Goal: Information Seeking & Learning: Find specific page/section

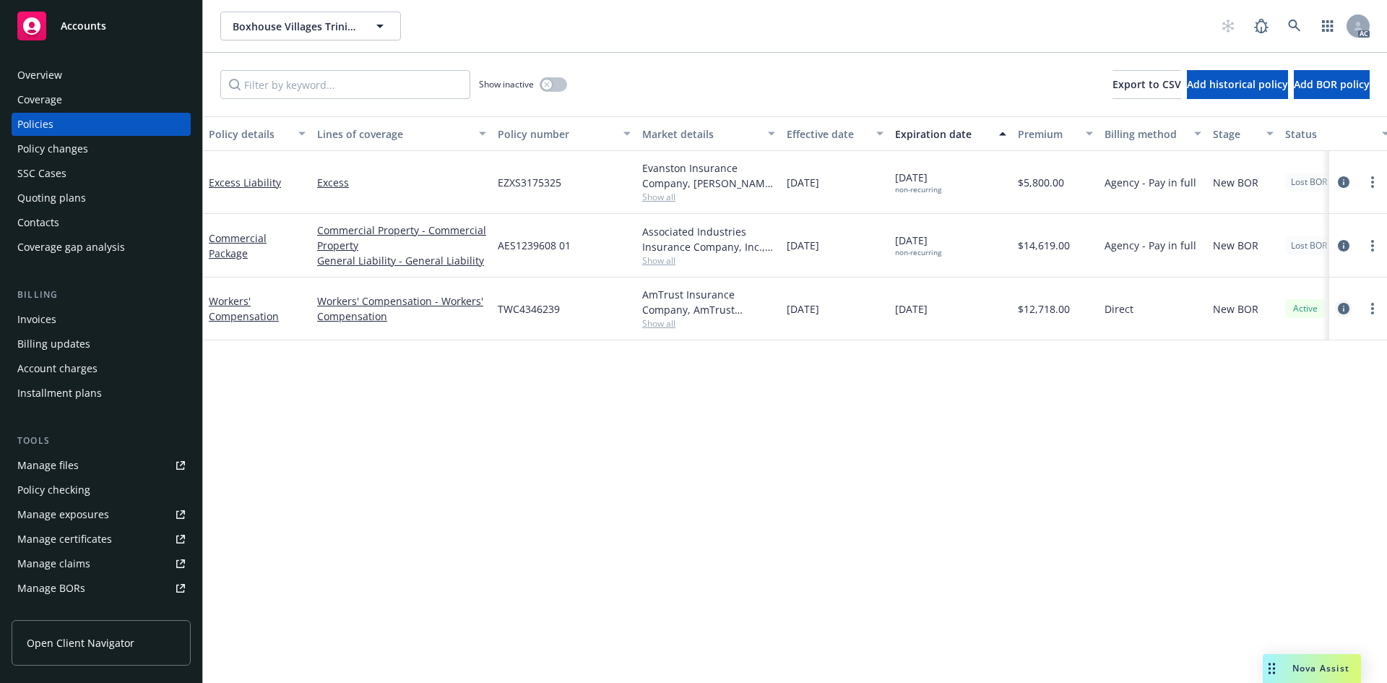
click at [1340, 308] on icon "circleInformation" at bounding box center [1344, 309] width 12 height 12
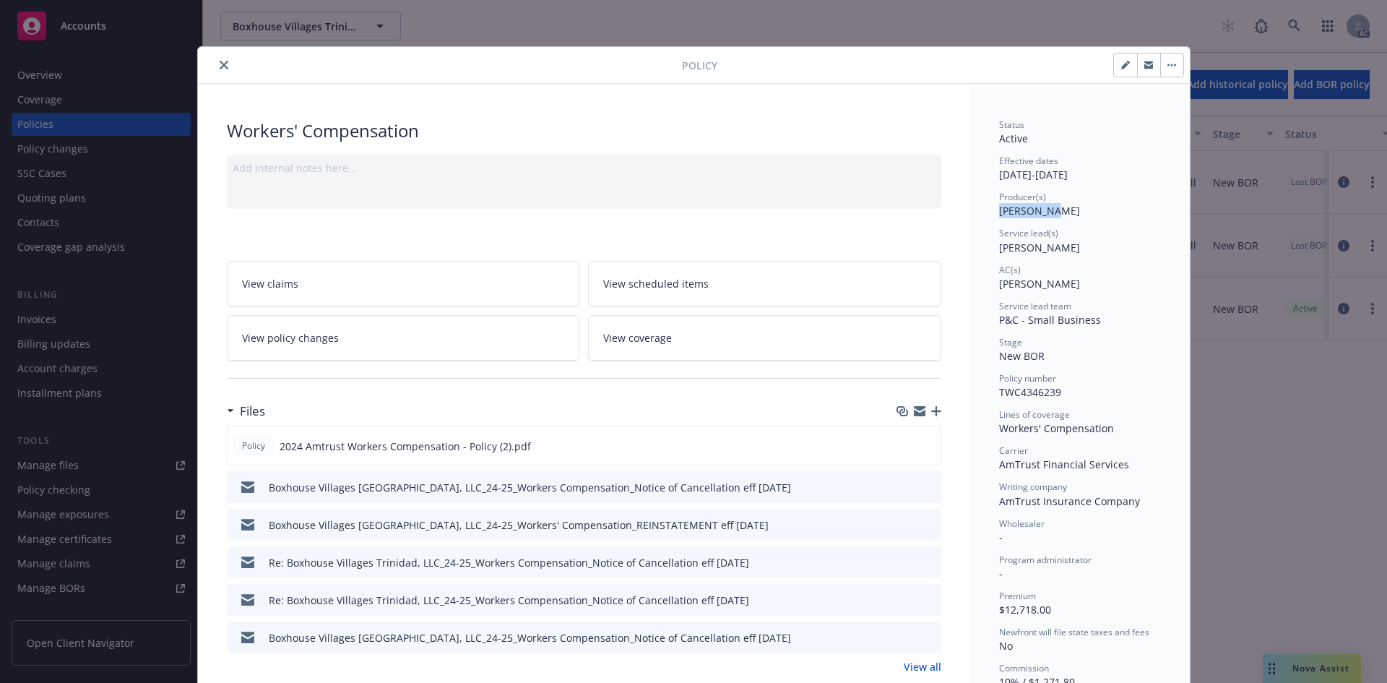
drag, startPoint x: 1049, startPoint y: 212, endPoint x: 993, endPoint y: 221, distance: 56.3
click at [999, 221] on div "Status Active Effective dates 11/15/2024 - 11/15/2025 Producer(s) Josh Young Se…" at bounding box center [1080, 458] width 162 height 680
copy span "Josh Young"
click at [216, 59] on button "close" at bounding box center [223, 64] width 17 height 17
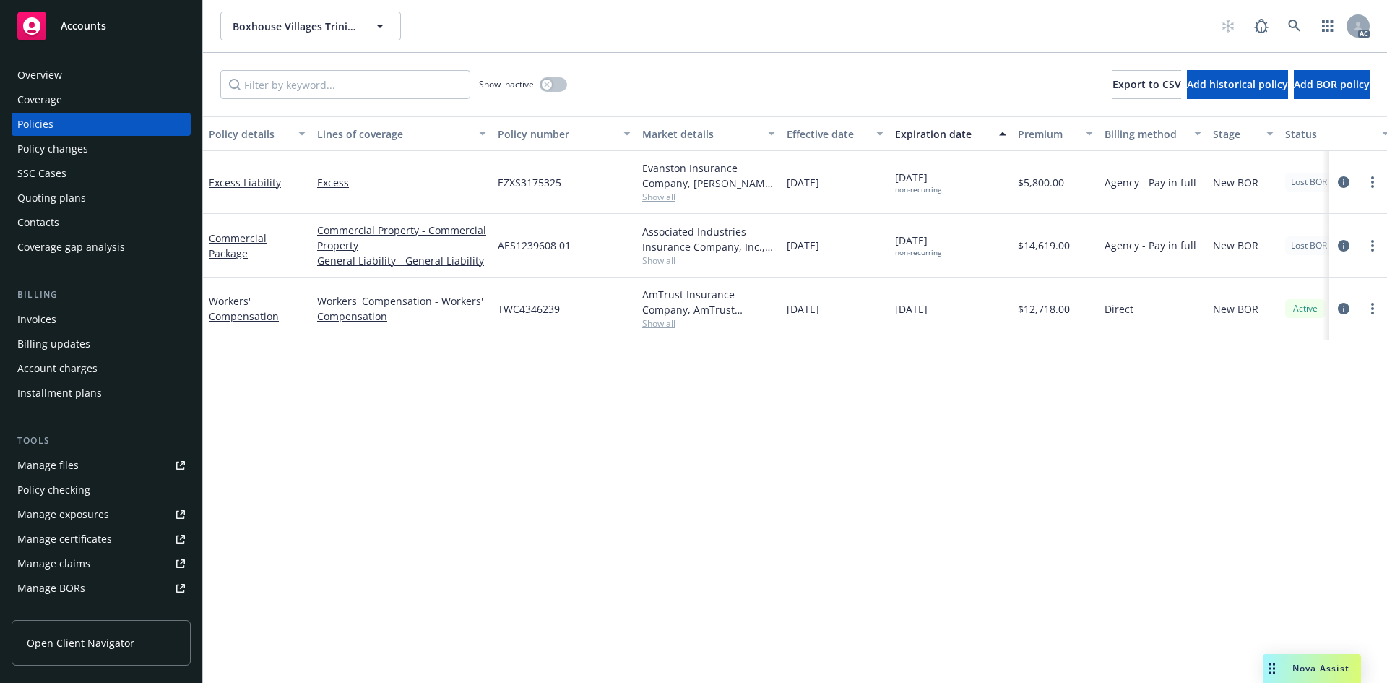
click at [88, 66] on div "Overview" at bounding box center [101, 75] width 168 height 23
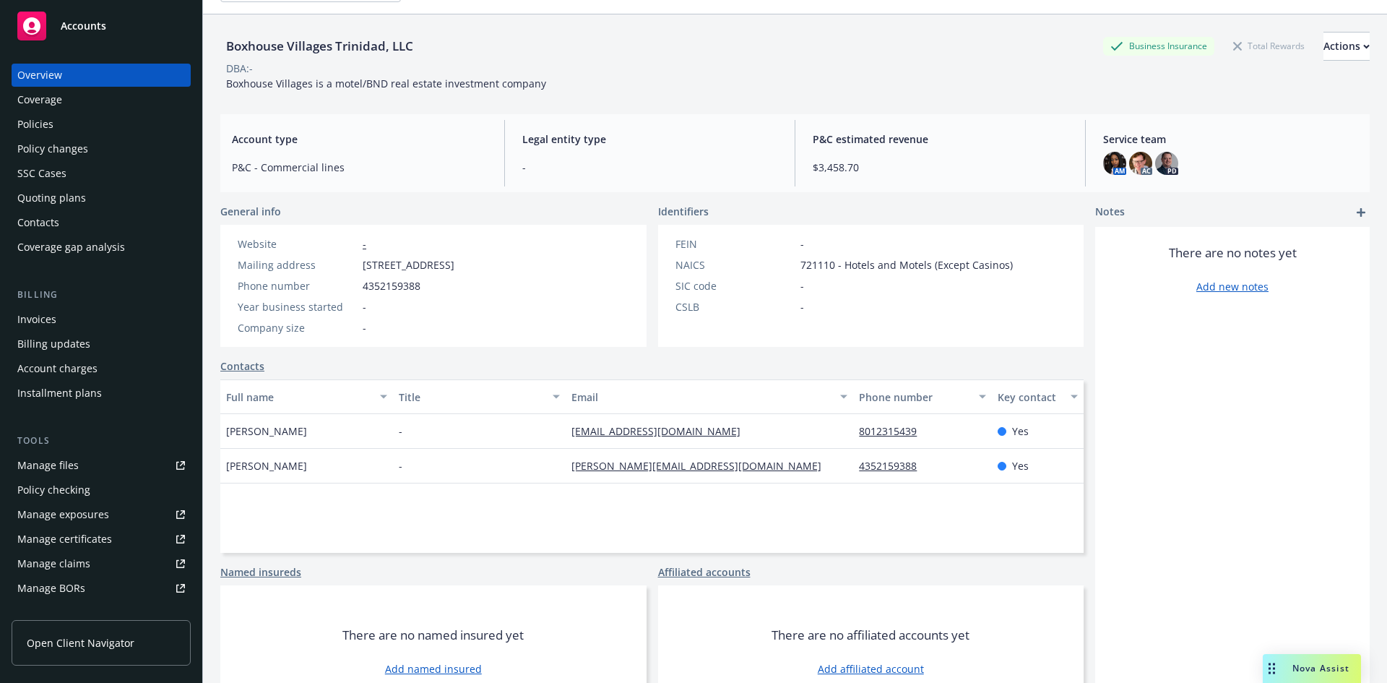
scroll to position [73, 0]
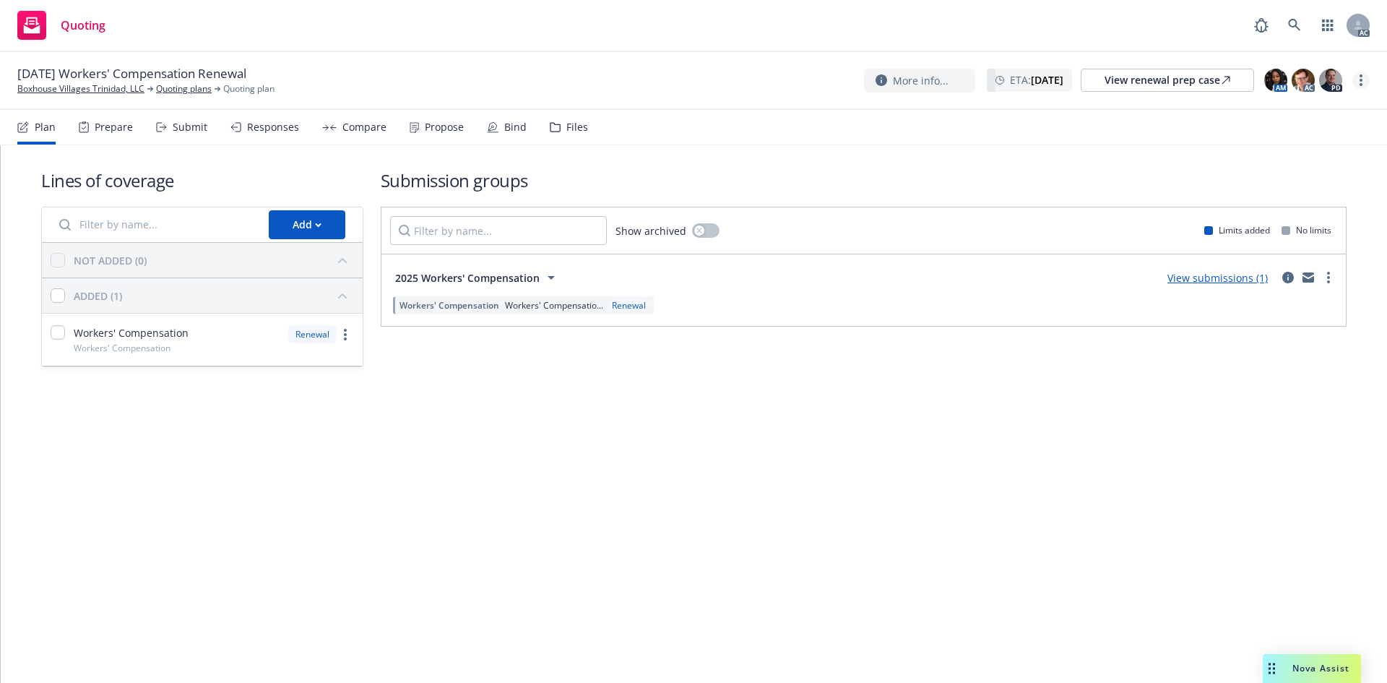
click at [1353, 85] on div "More info... ETA : November 15, 2025 View renewal prep case AM AC PD" at bounding box center [1117, 80] width 506 height 26
click at [1356, 83] on link "more" at bounding box center [1360, 80] width 17 height 17
click at [1317, 111] on link "Copy logging email" at bounding box center [1288, 109] width 161 height 29
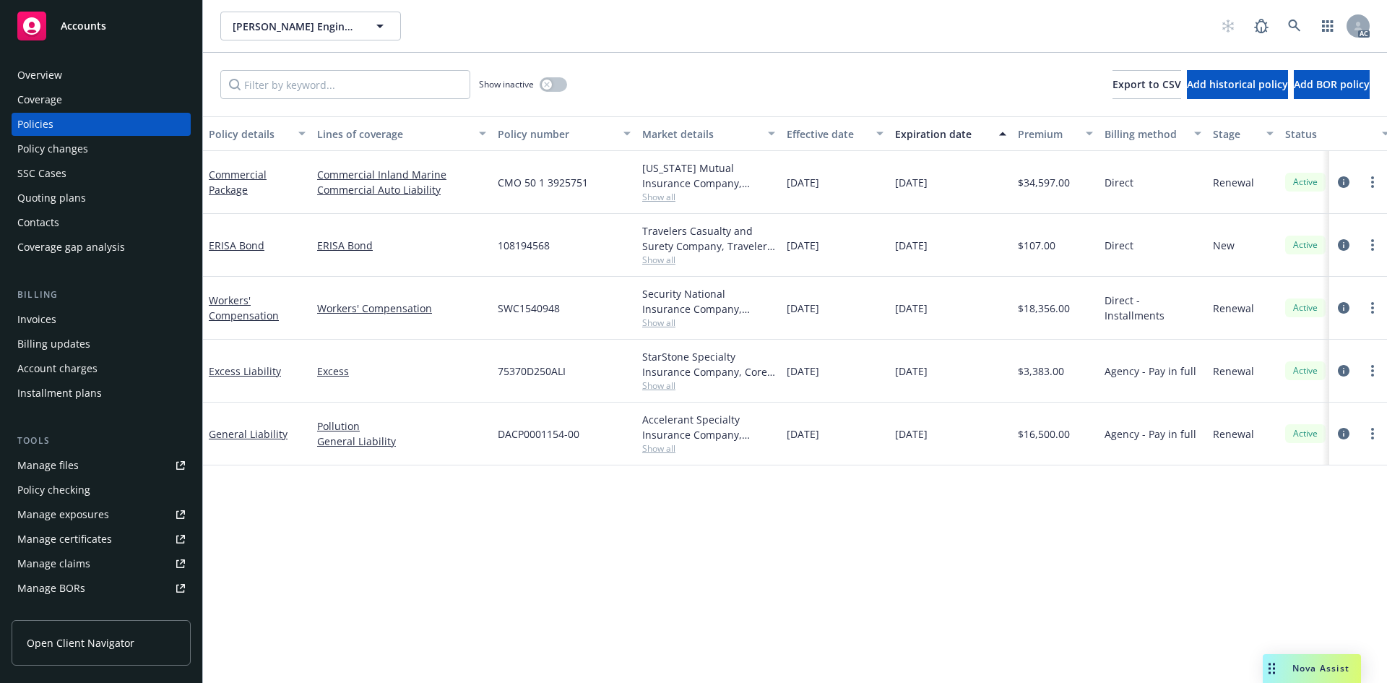
click at [542, 189] on span "CMO 50 1 3925751" at bounding box center [543, 182] width 90 height 15
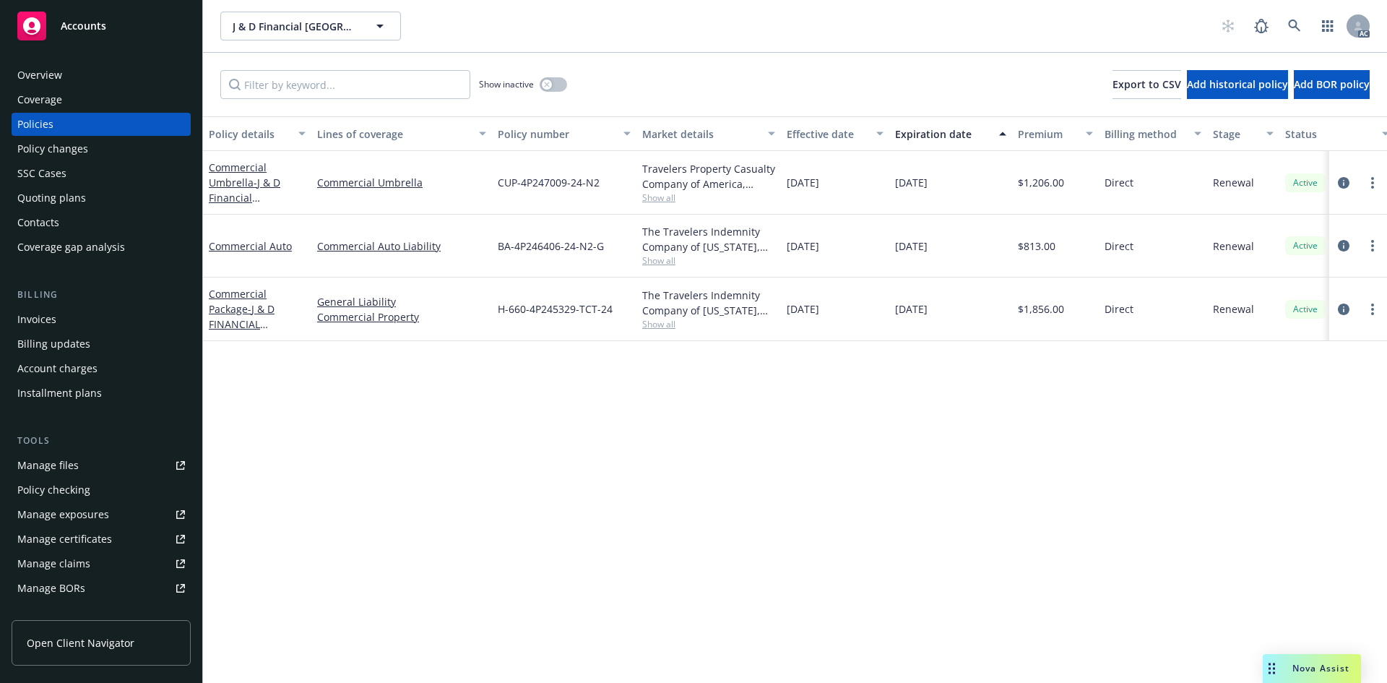
click at [79, 81] on div "Overview" at bounding box center [101, 75] width 168 height 23
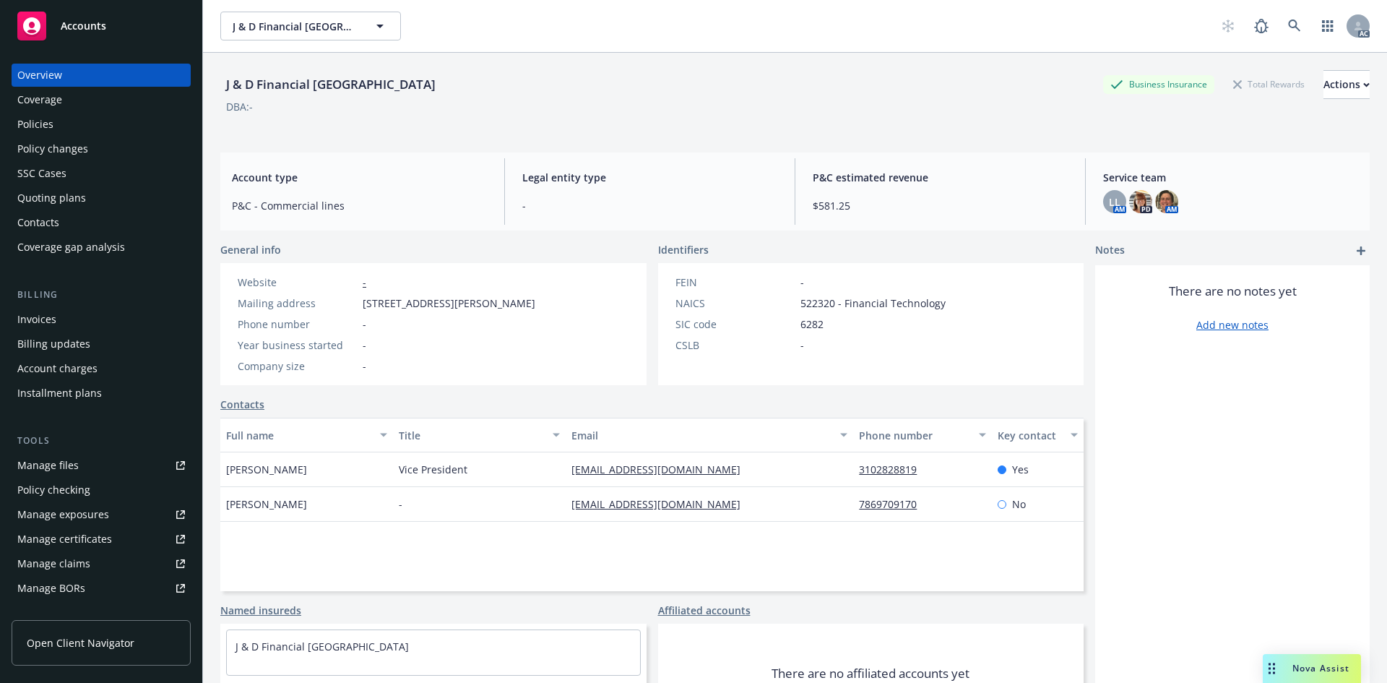
scroll to position [72, 0]
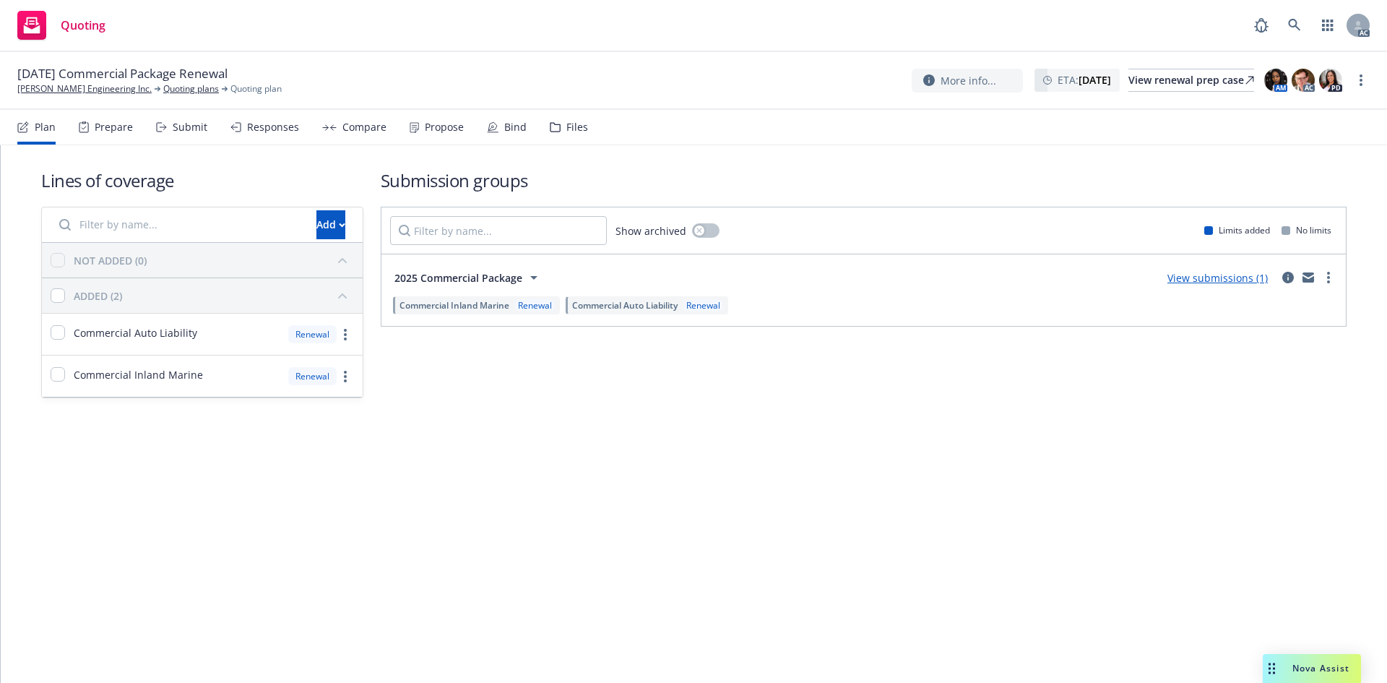
click at [181, 121] on div "Submit" at bounding box center [190, 127] width 35 height 12
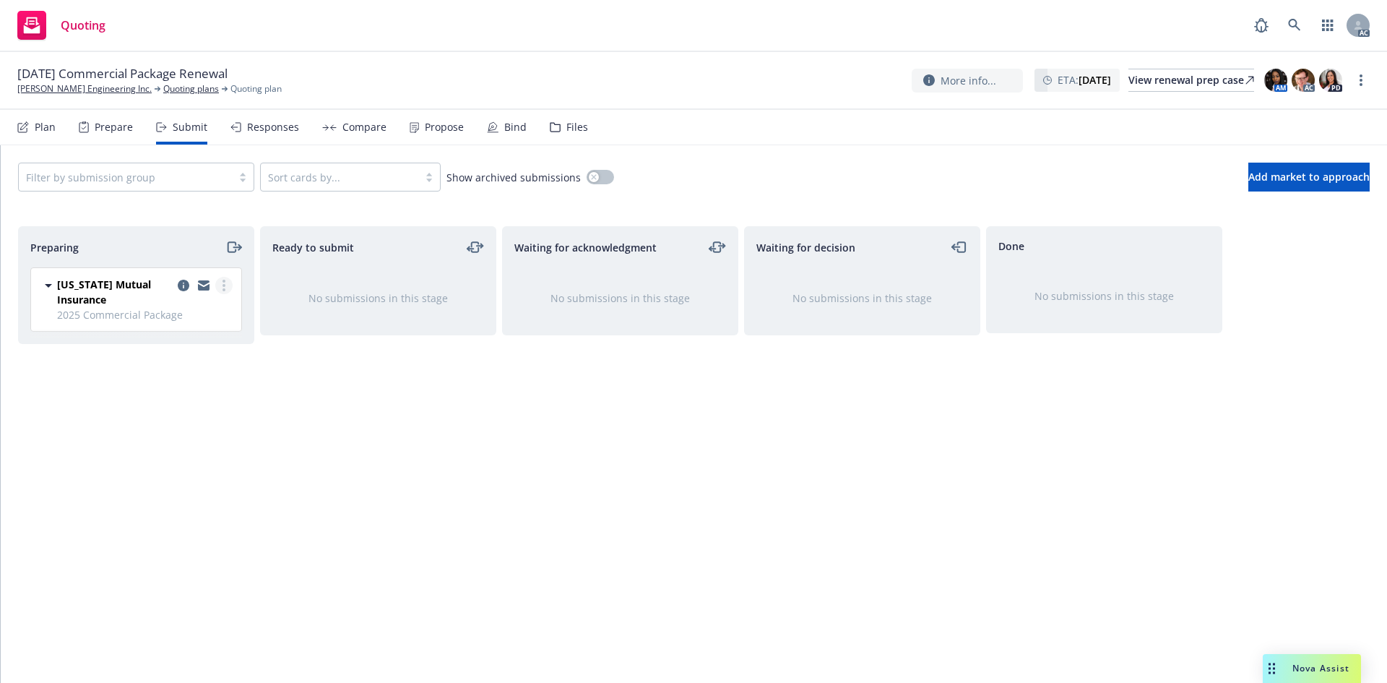
click at [226, 287] on link "more" at bounding box center [223, 285] width 17 height 17
click at [149, 350] on link "Log acknowledgement" at bounding box center [159, 343] width 144 height 29
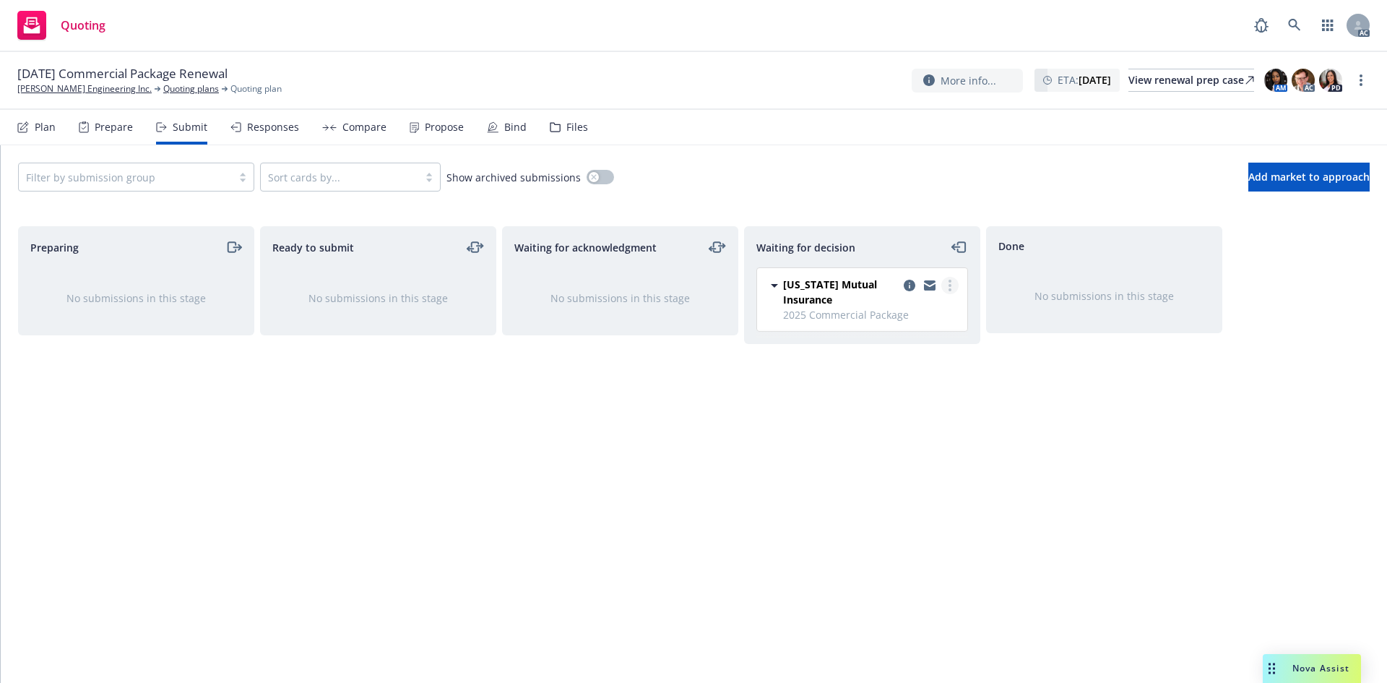
click at [950, 285] on circle "more" at bounding box center [949, 285] width 3 height 3
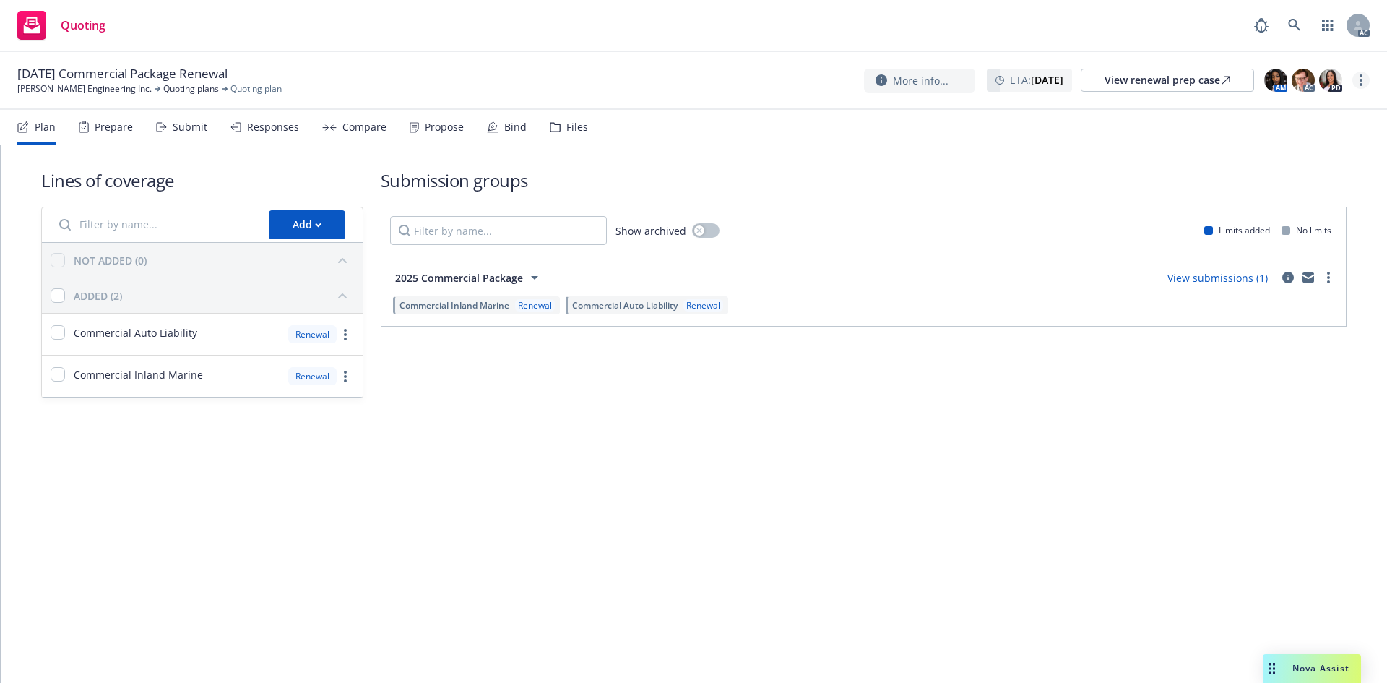
click at [1359, 74] on link "more" at bounding box center [1360, 80] width 17 height 17
click at [1294, 104] on link "Copy logging email" at bounding box center [1288, 109] width 161 height 29
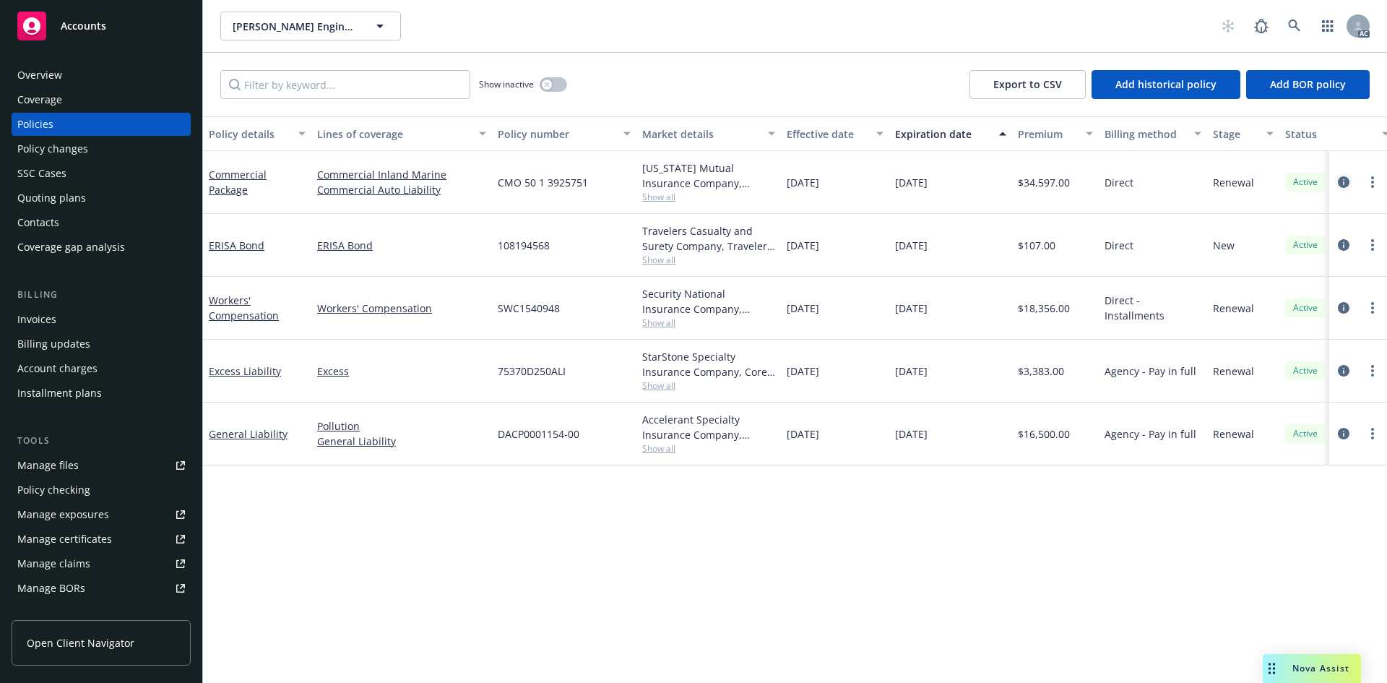
click at [1344, 182] on icon "circleInformation" at bounding box center [1344, 182] width 12 height 12
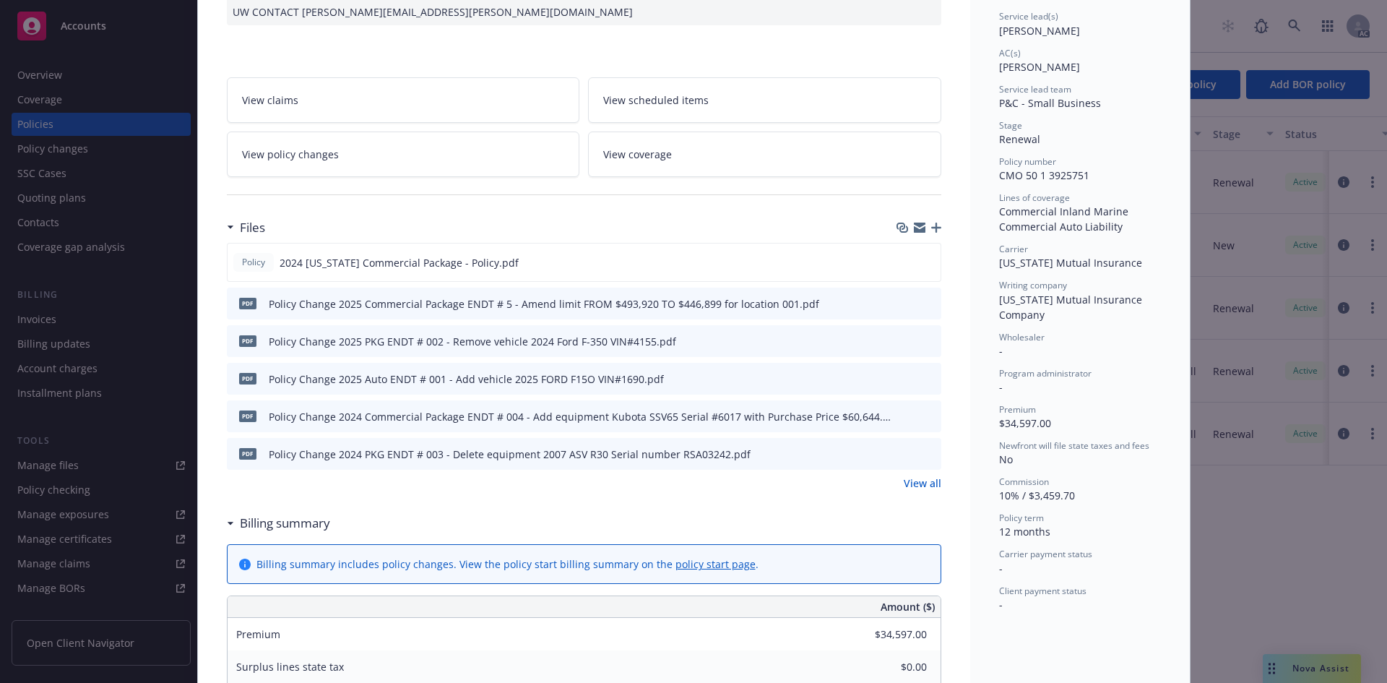
scroll to position [72, 0]
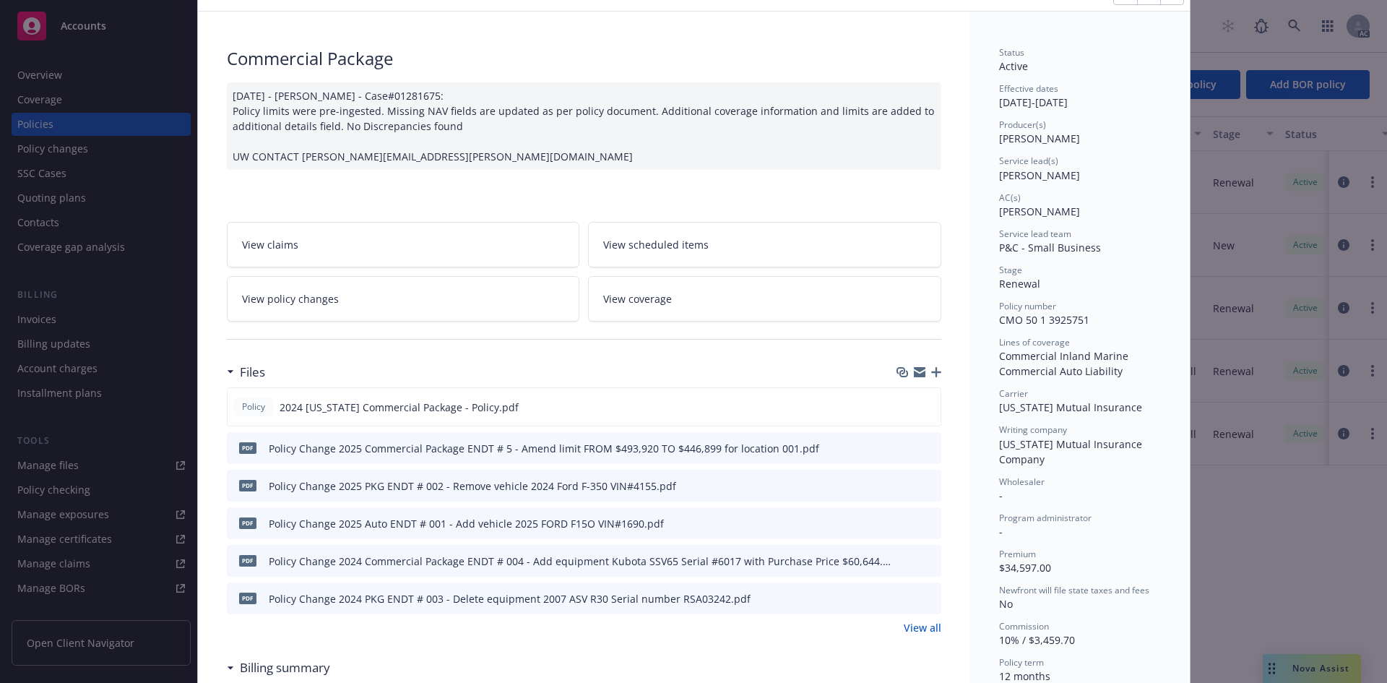
drag, startPoint x: 1067, startPoint y: 142, endPoint x: 993, endPoint y: 144, distance: 73.7
click at [999, 144] on div "Producer(s) Shantelle Cabir" at bounding box center [1080, 131] width 162 height 27
copy span "Shantelle Cabir"
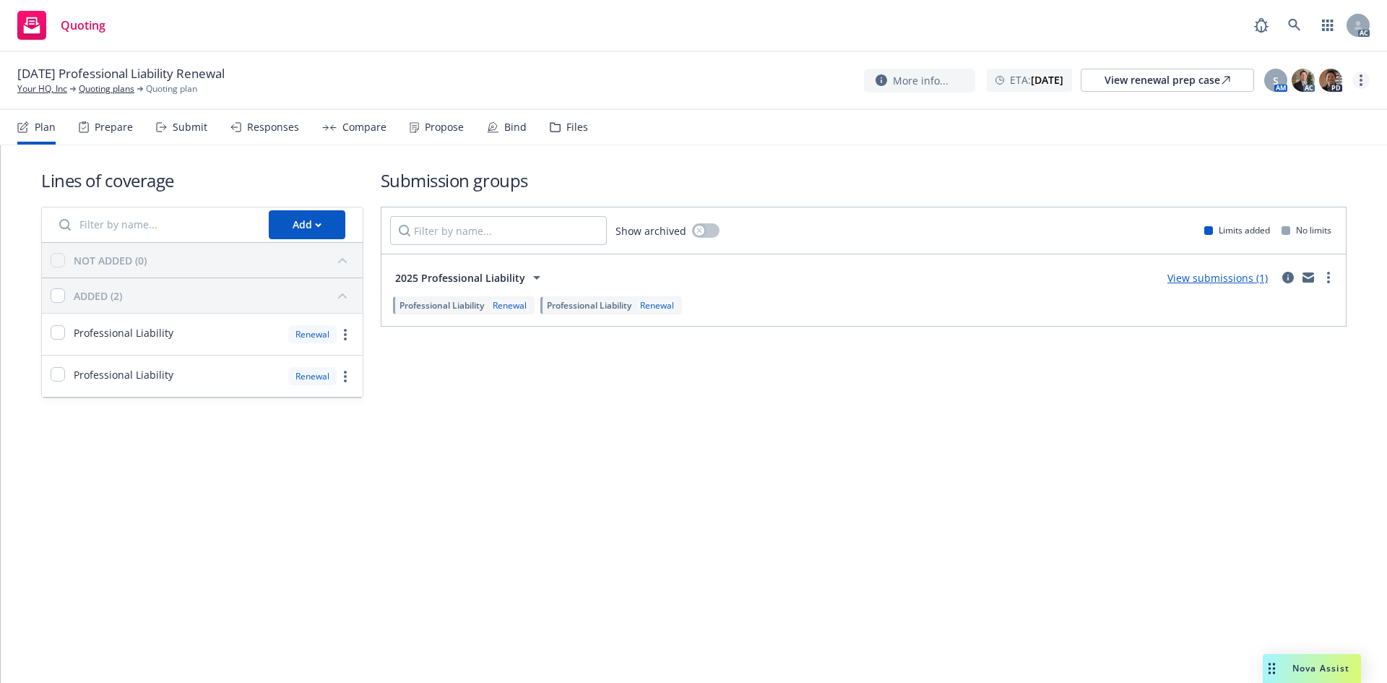
click at [1358, 83] on link "more" at bounding box center [1360, 80] width 17 height 17
drag, startPoint x: 1286, startPoint y: 113, endPoint x: 1252, endPoint y: 110, distance: 34.1
click at [1286, 113] on link "Copy logging email" at bounding box center [1288, 109] width 161 height 29
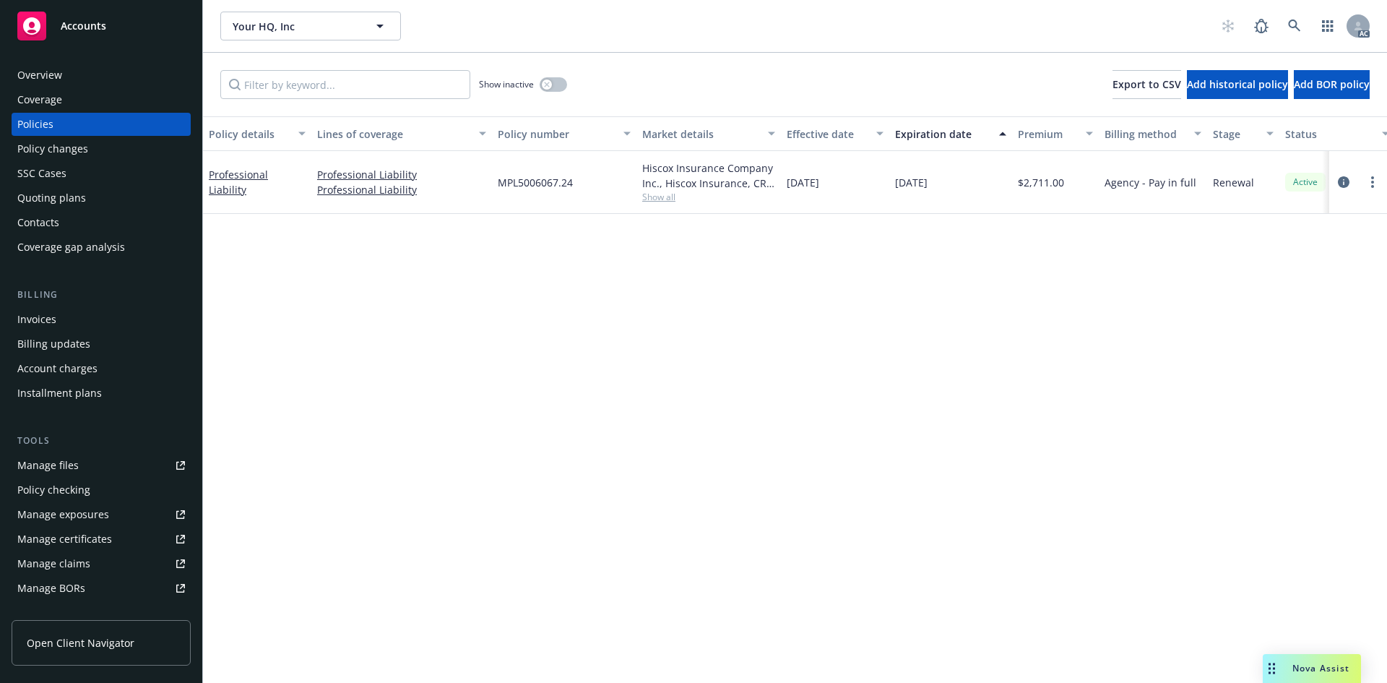
click at [91, 72] on div "Overview" at bounding box center [101, 75] width 168 height 23
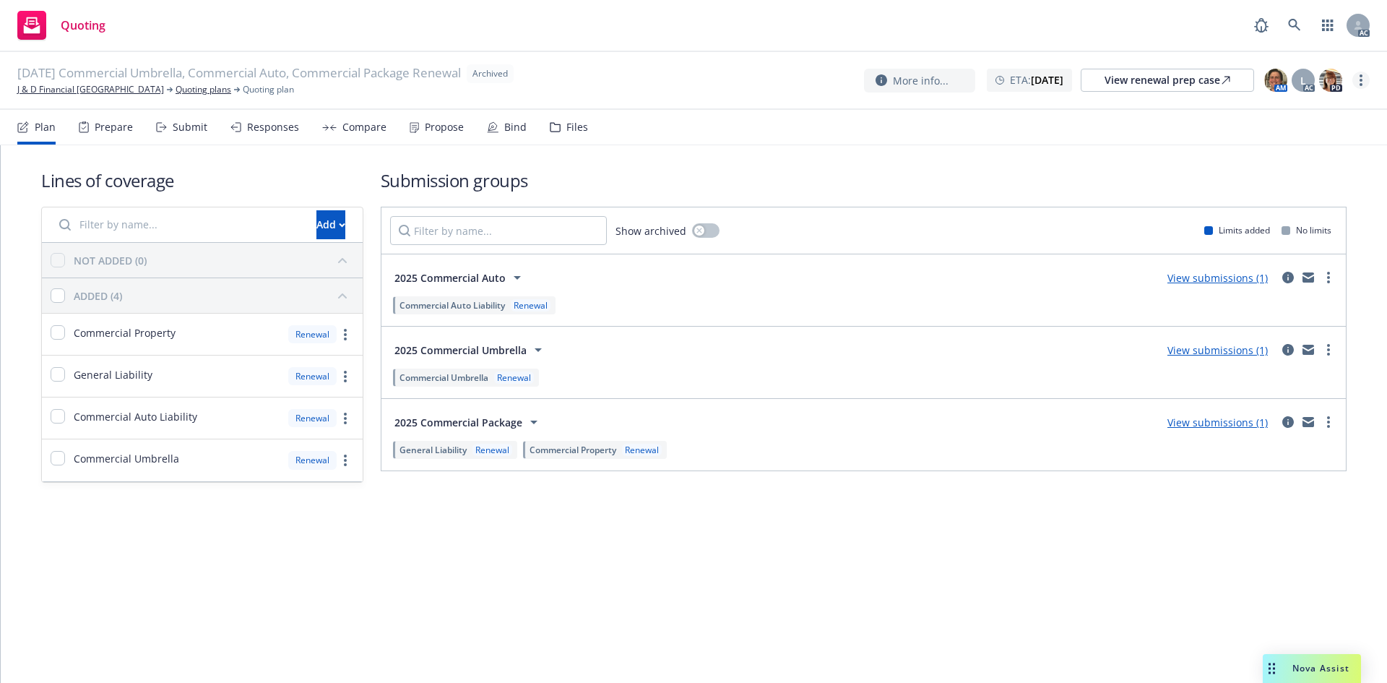
click at [1359, 79] on icon "more" at bounding box center [1360, 80] width 3 height 12
click at [1301, 107] on link "Copy logging email" at bounding box center [1288, 110] width 160 height 29
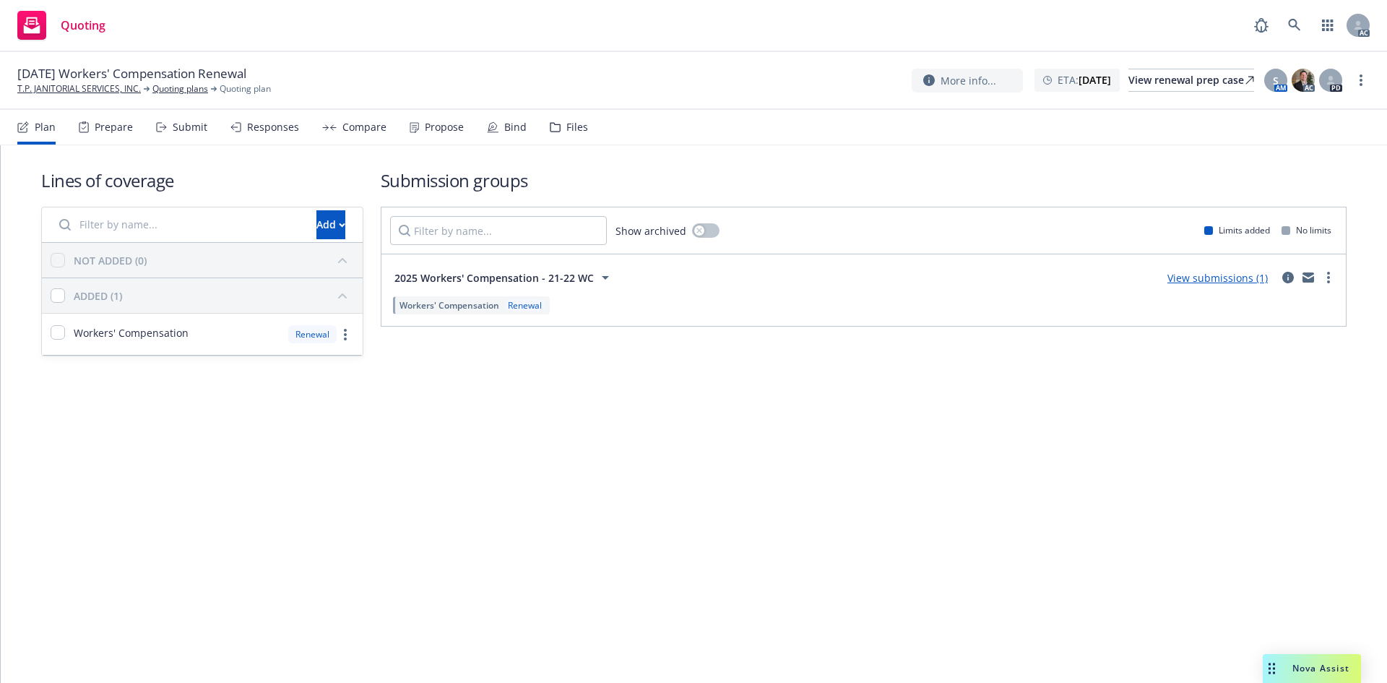
click at [183, 133] on div "Submit" at bounding box center [190, 127] width 35 height 12
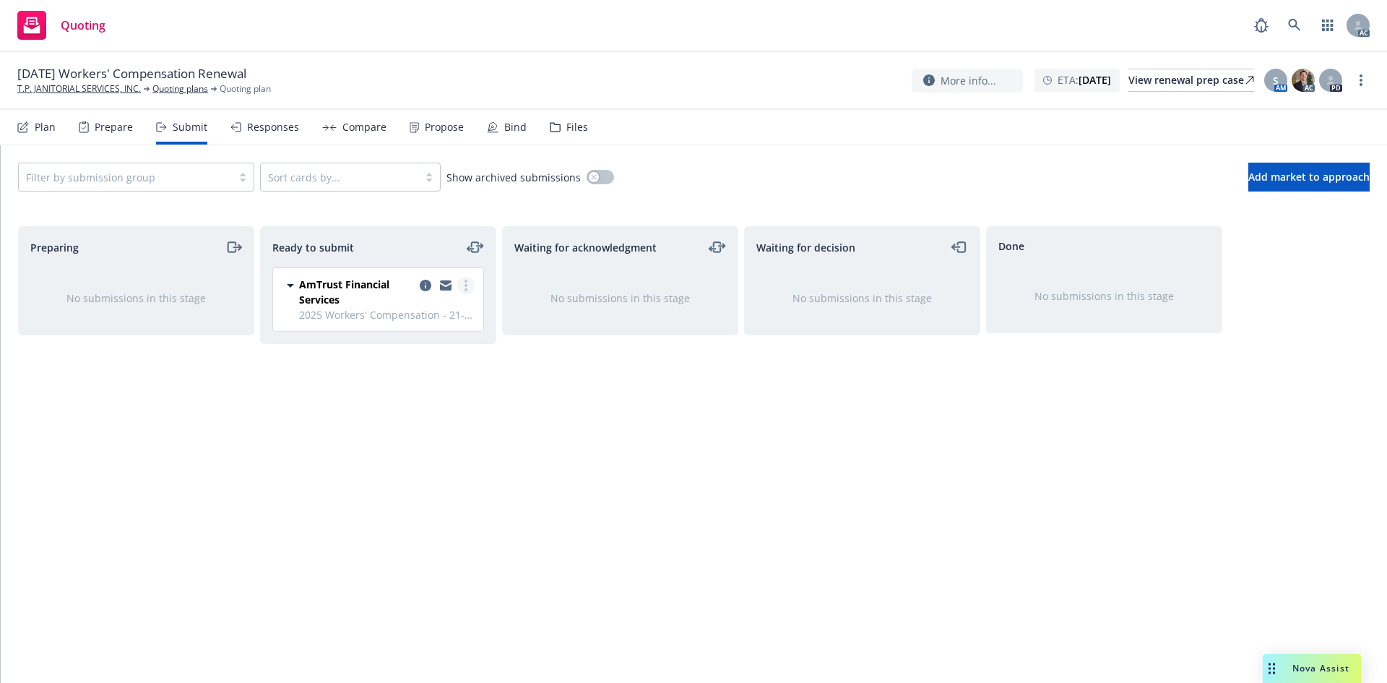
click at [473, 285] on link "more" at bounding box center [465, 285] width 17 height 17
click at [419, 343] on span "Log acknowledgement" at bounding box center [400, 344] width 142 height 14
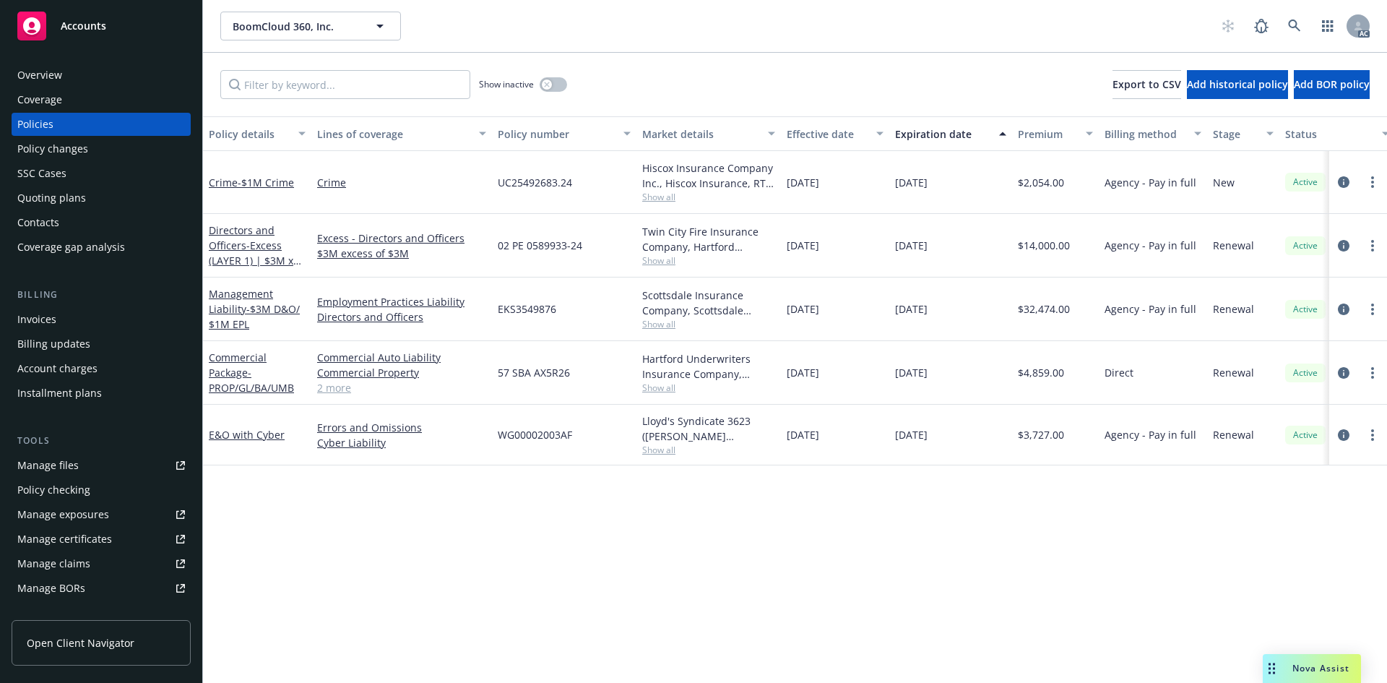
click at [536, 186] on span "UC25492683.24" at bounding box center [535, 182] width 74 height 15
click at [664, 195] on span "Show all" at bounding box center [708, 197] width 133 height 12
click at [656, 489] on div "Policy details Lines of coverage Policy number Market details Effective date Ex…" at bounding box center [795, 399] width 1184 height 566
click at [666, 258] on span "Show all" at bounding box center [708, 260] width 133 height 12
click at [731, 494] on div "Policy details Lines of coverage Policy number Market details Effective date Ex…" at bounding box center [795, 399] width 1184 height 566
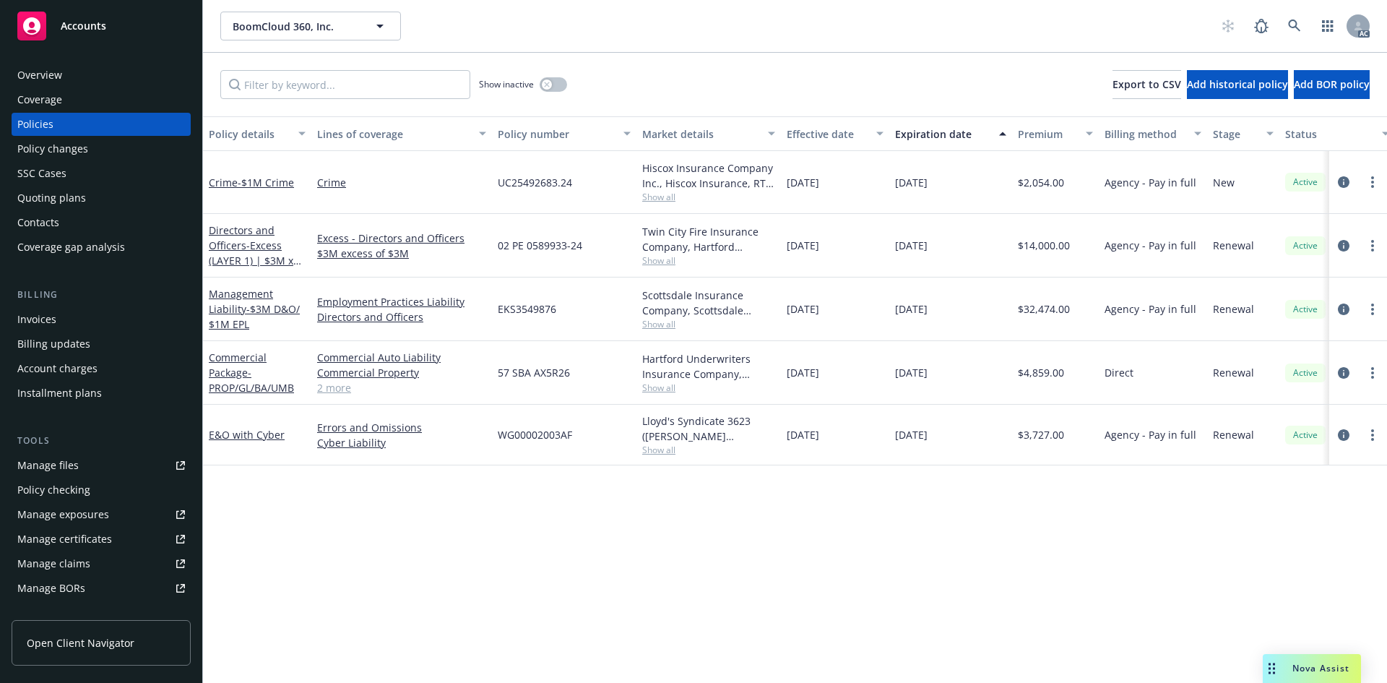
click at [662, 323] on span "Show all" at bounding box center [708, 324] width 133 height 12
click at [714, 550] on div "Policy details Lines of coverage Policy number Market details Effective date Ex…" at bounding box center [795, 399] width 1184 height 566
click at [669, 193] on span "Show all" at bounding box center [708, 197] width 133 height 12
click at [693, 497] on div "Policy details Lines of coverage Policy number Market details Effective date Ex…" at bounding box center [795, 399] width 1184 height 566
click at [653, 259] on span "Show all" at bounding box center [708, 260] width 133 height 12
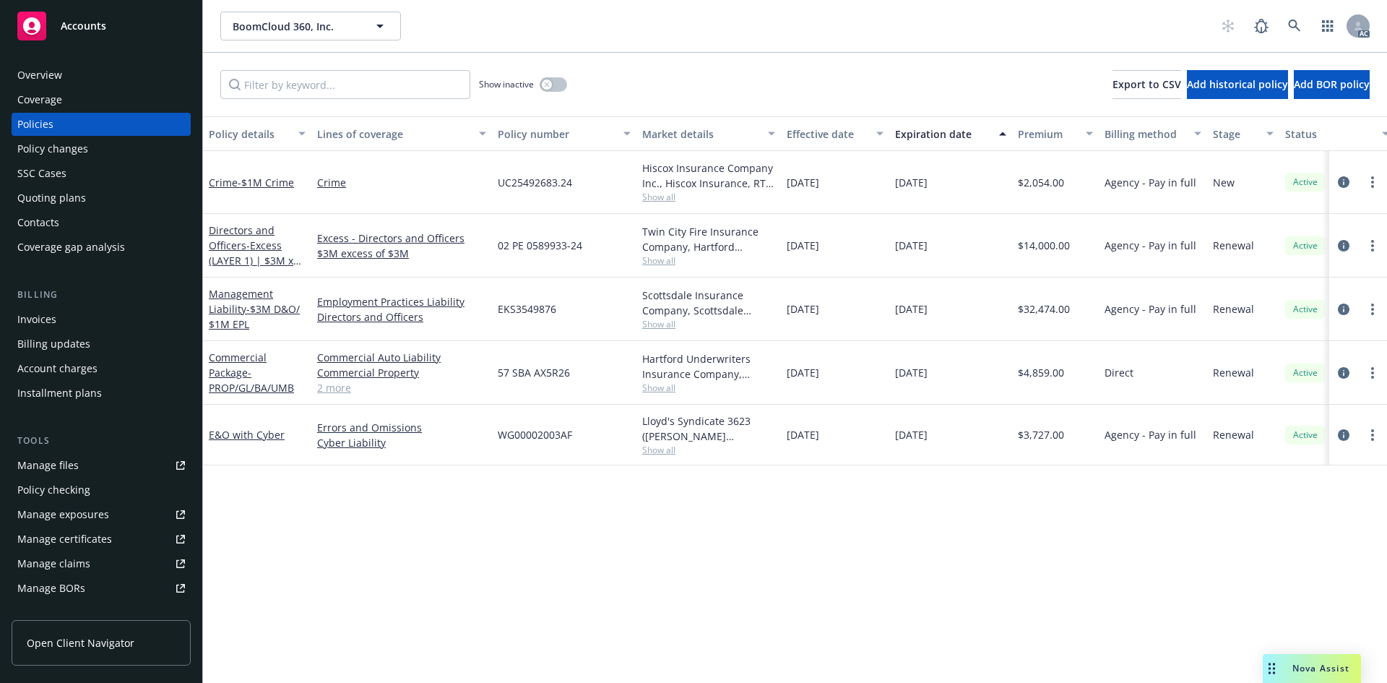
click at [776, 514] on div "Policy details Lines of coverage Policy number Market details Effective date Ex…" at bounding box center [795, 399] width 1184 height 566
click at [662, 319] on span "Show all" at bounding box center [708, 324] width 133 height 12
click at [803, 482] on div "Policy details Lines of coverage Policy number Market details Effective date Ex…" at bounding box center [795, 399] width 1184 height 566
click at [1343, 183] on icon "circleInformation" at bounding box center [1344, 182] width 12 height 12
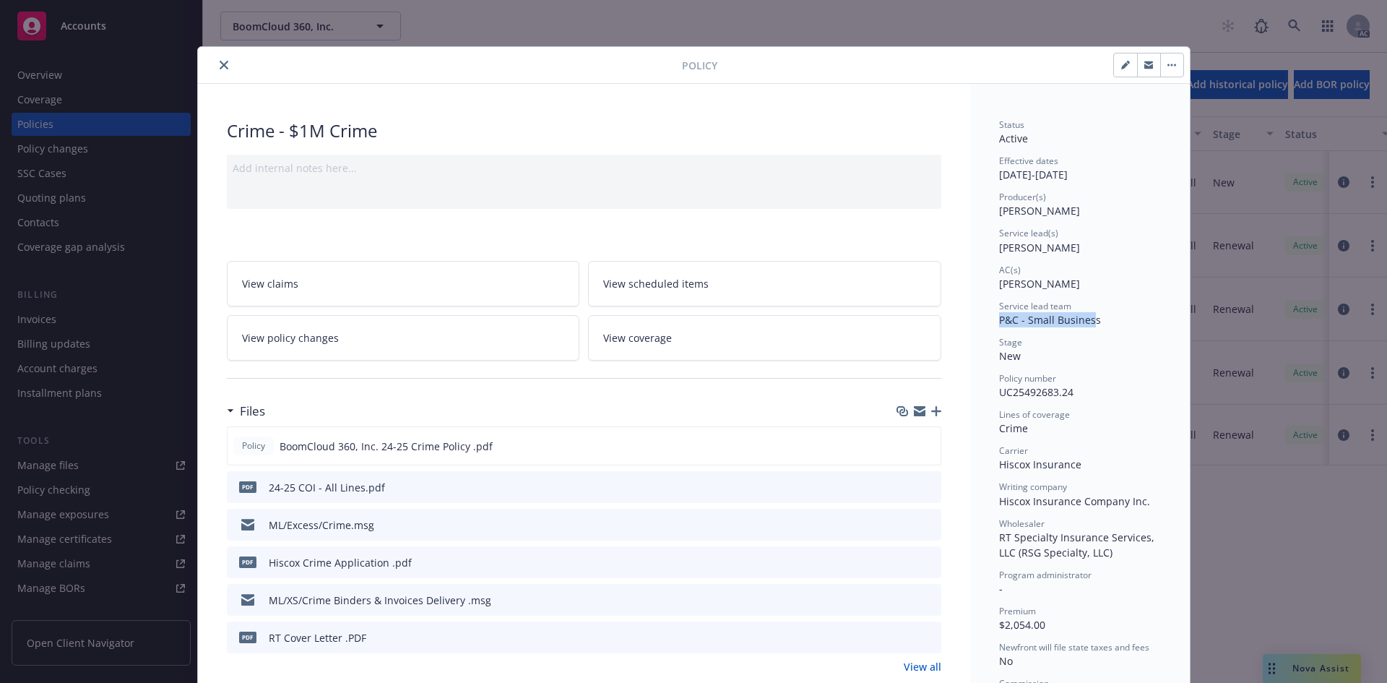
drag, startPoint x: 989, startPoint y: 324, endPoint x: 1088, endPoint y: 313, distance: 98.7
click at [1018, 231] on span "Service lead(s)" at bounding box center [1028, 233] width 59 height 12
drag, startPoint x: 993, startPoint y: 212, endPoint x: 1070, endPoint y: 211, distance: 76.6
click at [1070, 211] on div "Producer(s) Tim Dunleavy" at bounding box center [1080, 204] width 162 height 27
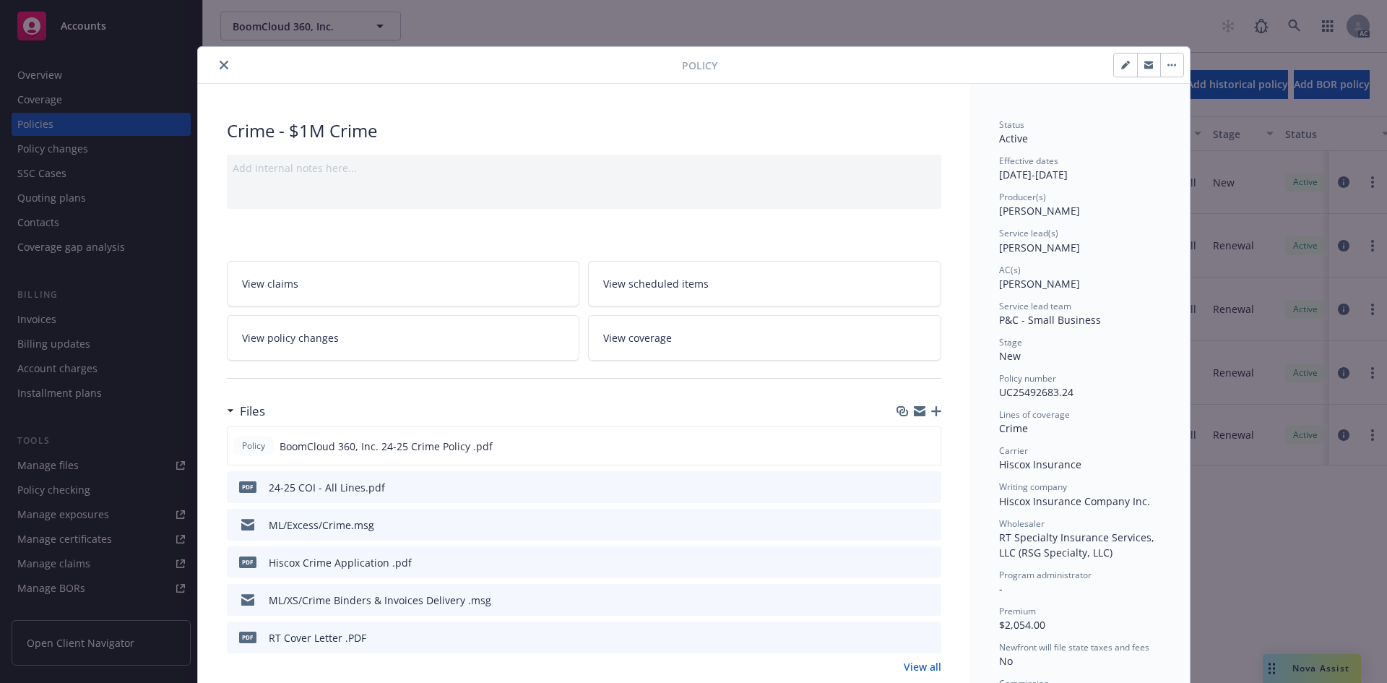
click at [1093, 261] on div "Status Active Effective dates 11/14/2024 - 11/14/2025 Producer(s) Tim Dunleavy …" at bounding box center [1080, 465] width 162 height 695
click at [215, 67] on button "close" at bounding box center [223, 64] width 17 height 17
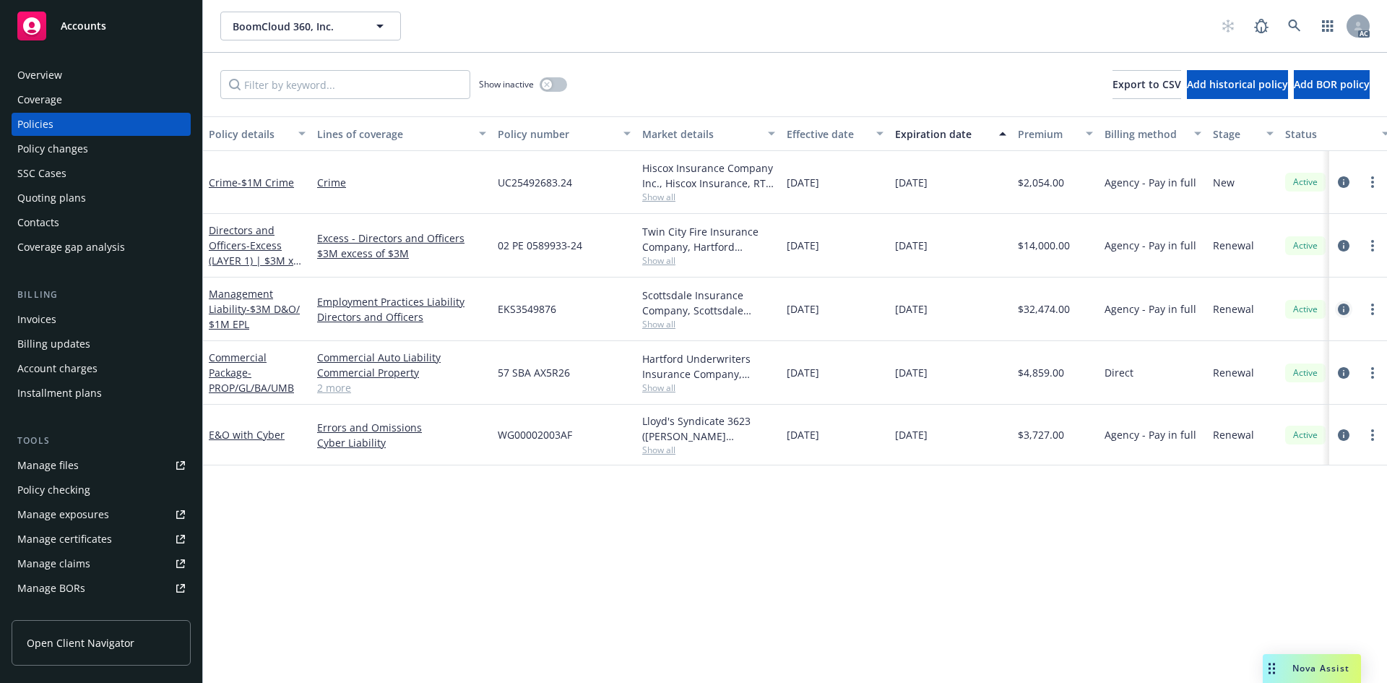
click at [1343, 308] on icon "circleInformation" at bounding box center [1344, 309] width 12 height 12
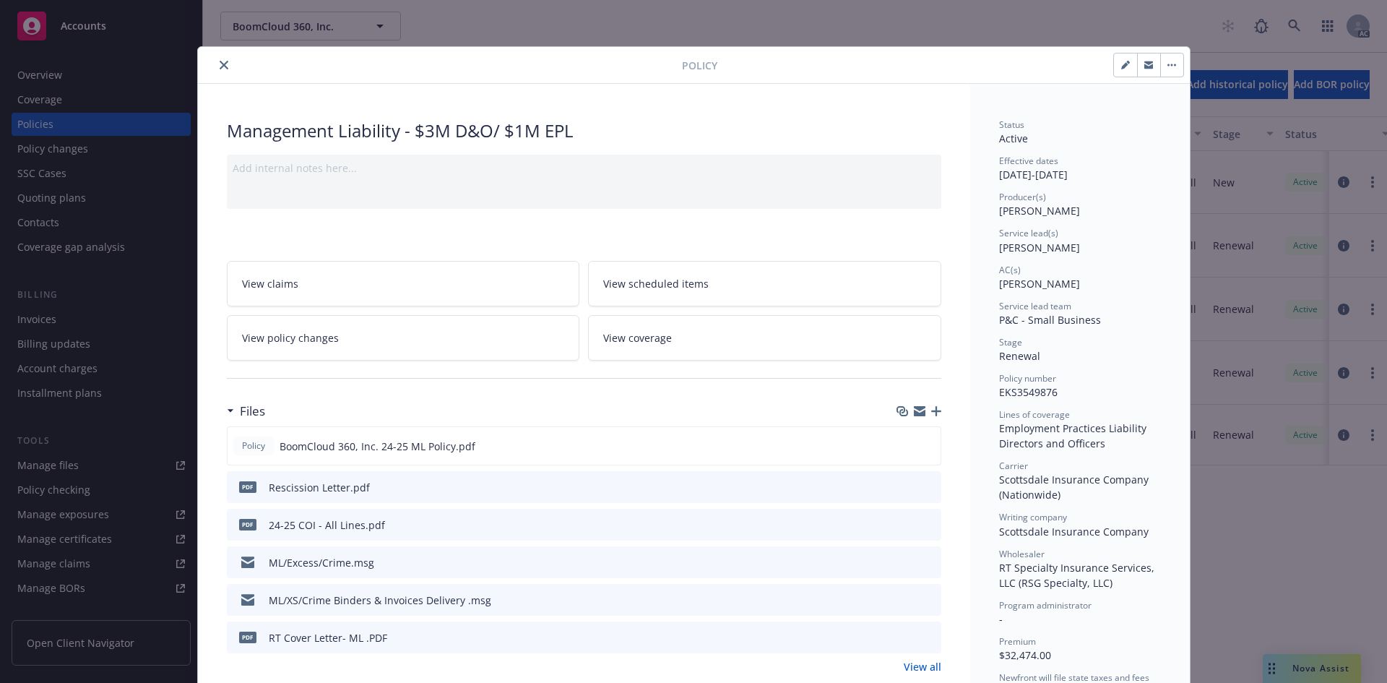
click at [1031, 315] on span "P&C - Small Business" at bounding box center [1050, 320] width 102 height 14
click at [1021, 270] on div "AC(s)" at bounding box center [1080, 270] width 162 height 12
click at [1018, 424] on div "Employment Practices Liability" at bounding box center [1080, 427] width 162 height 15
click at [1023, 441] on div "Directors and Officers" at bounding box center [1080, 443] width 162 height 15
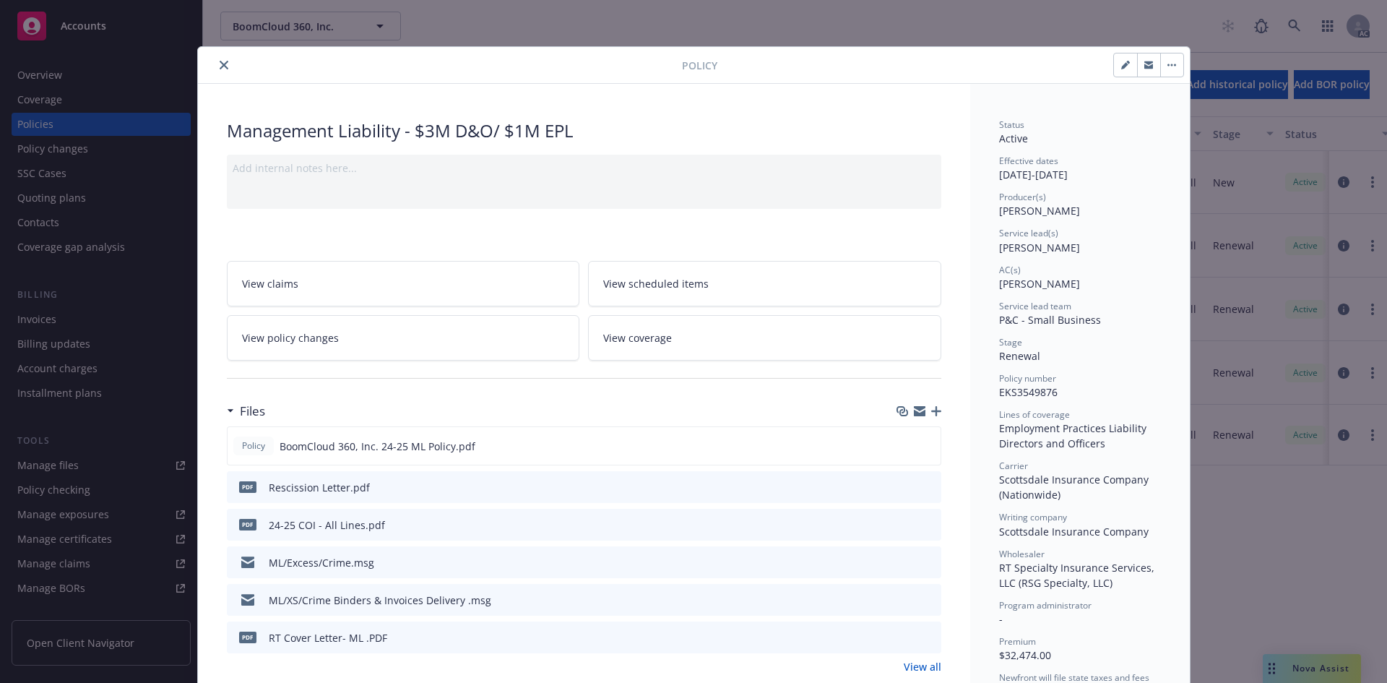
click at [1020, 428] on div "Employment Practices Liability" at bounding box center [1080, 427] width 162 height 15
click at [1019, 446] on div "Directors and Officers" at bounding box center [1080, 443] width 162 height 15
click at [215, 59] on button "close" at bounding box center [223, 64] width 17 height 17
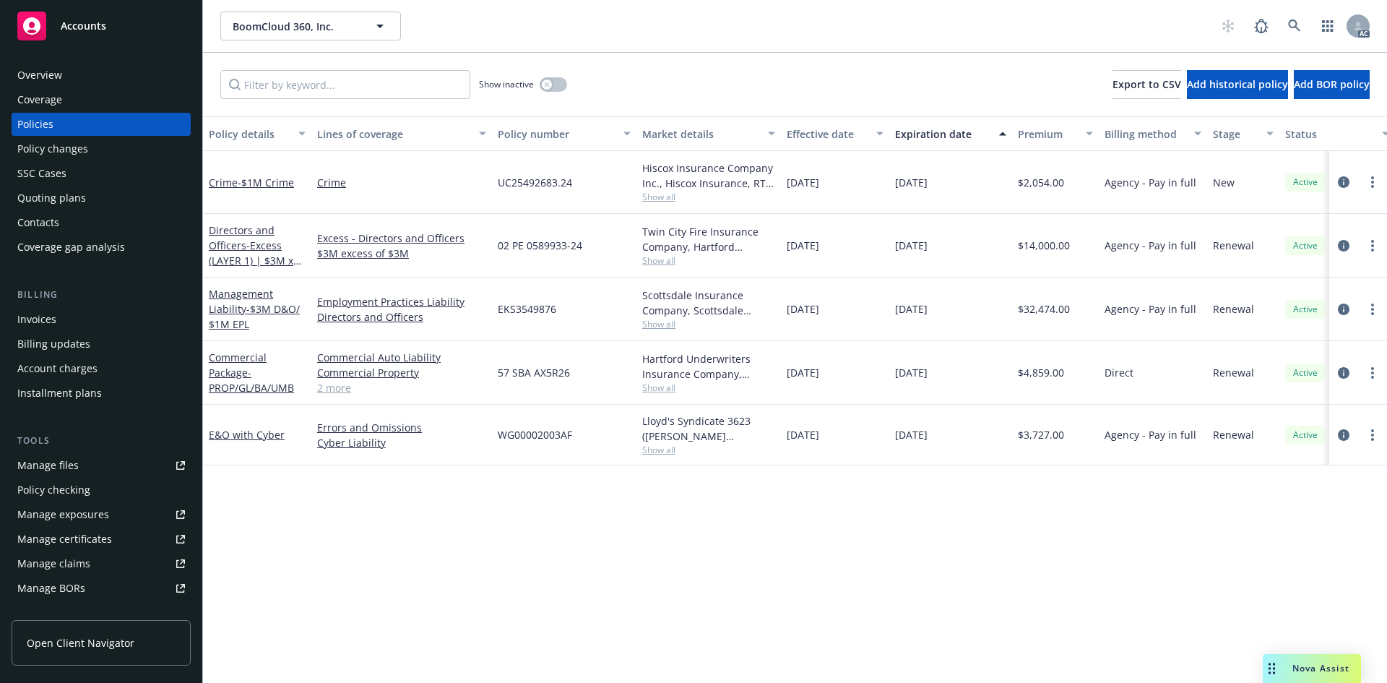
drag, startPoint x: 88, startPoint y: 82, endPoint x: 173, endPoint y: 91, distance: 85.7
click at [88, 82] on div "Overview" at bounding box center [101, 75] width 168 height 23
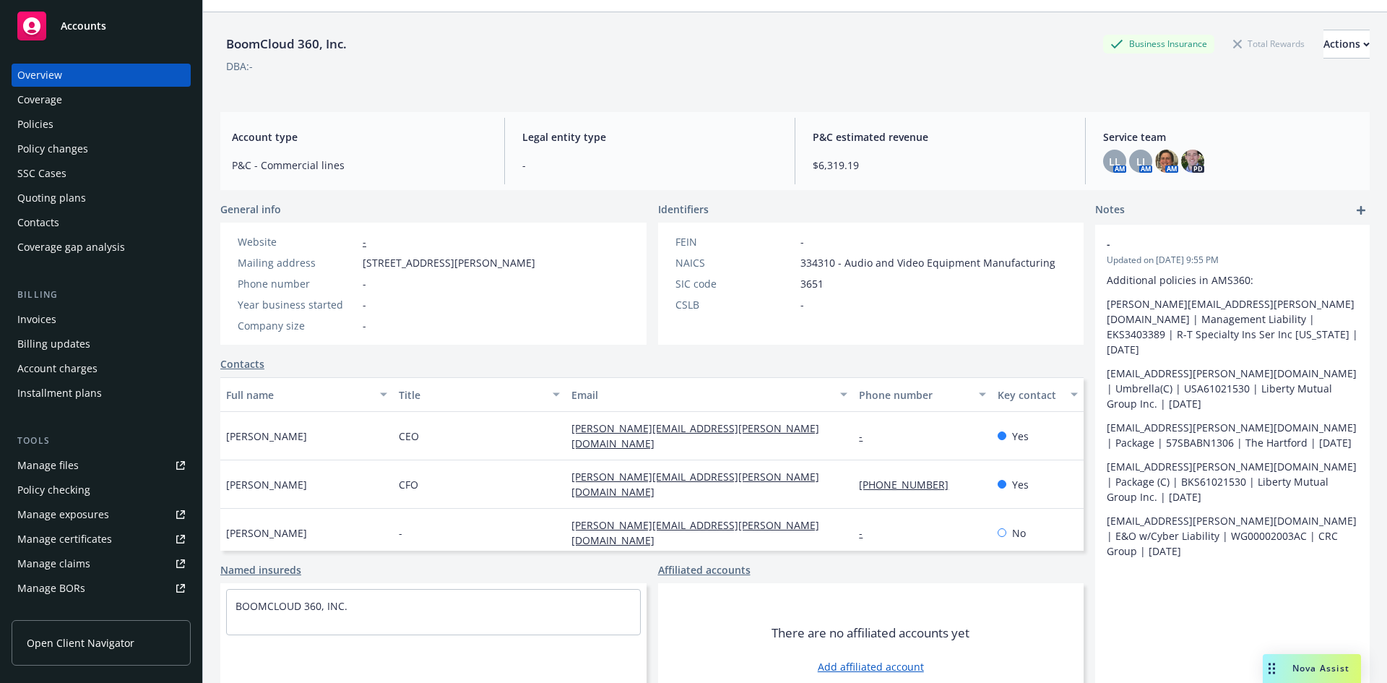
scroll to position [73, 0]
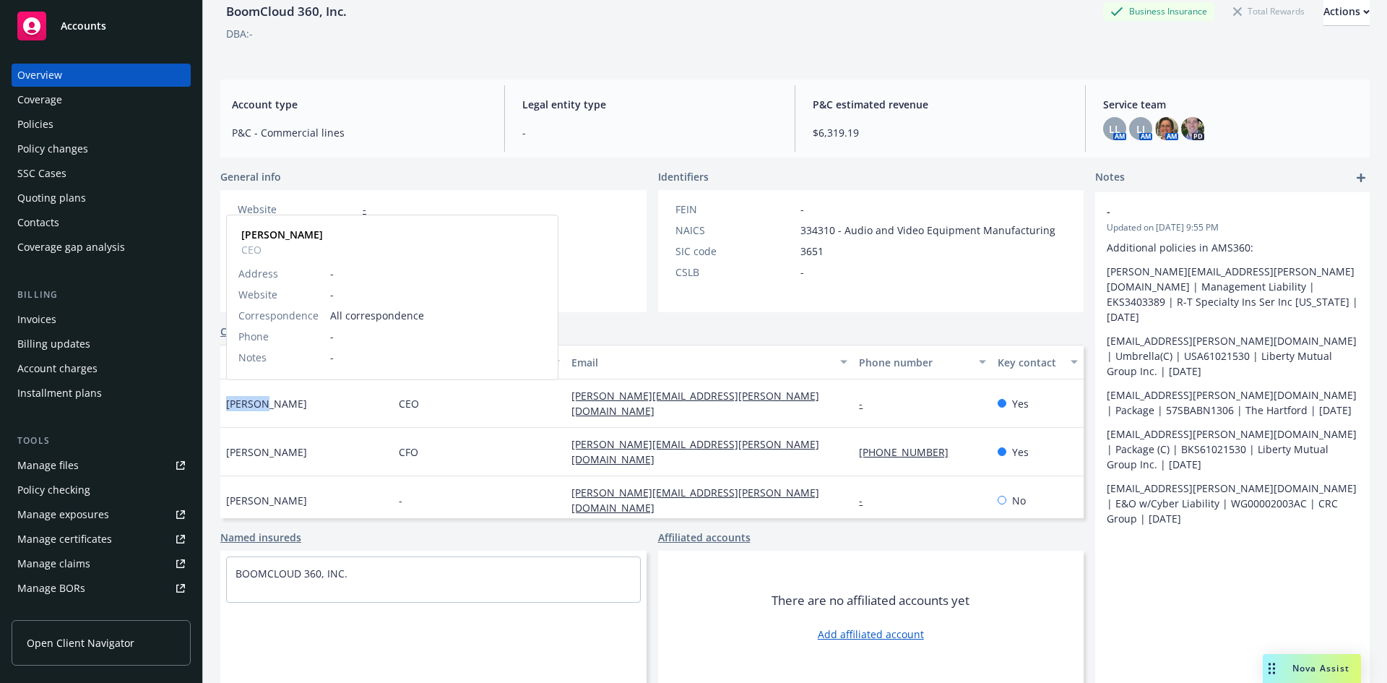
drag, startPoint x: 259, startPoint y: 394, endPoint x: 226, endPoint y: 396, distance: 32.6
click at [226, 396] on span "Darrin Hegemier" at bounding box center [266, 403] width 81 height 15
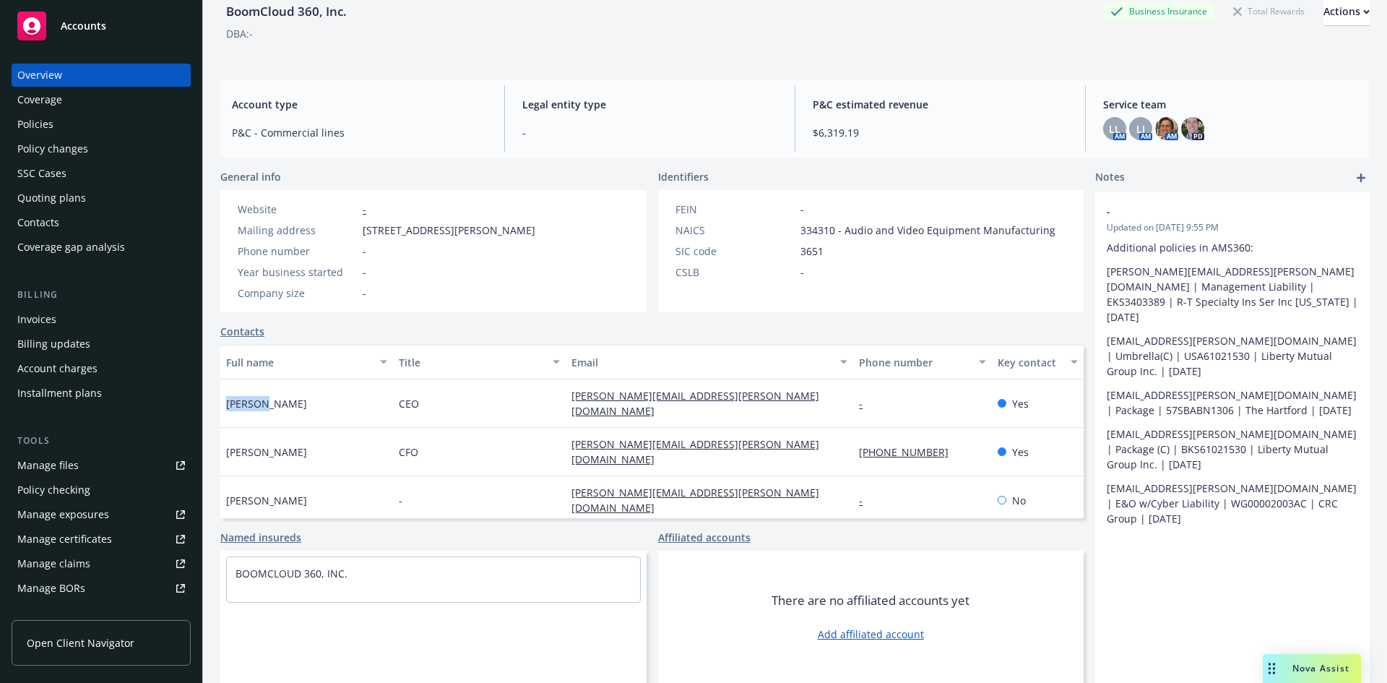
copy span "Darrin"
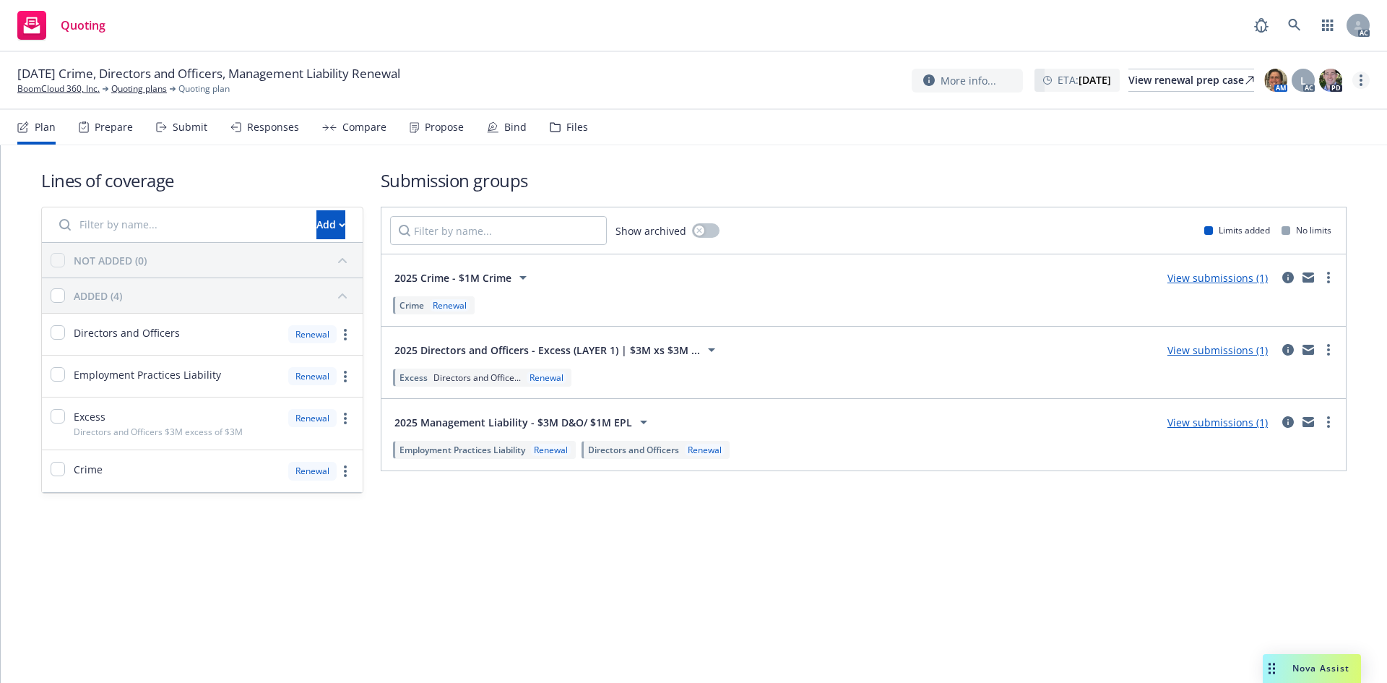
click at [1357, 74] on link "more" at bounding box center [1360, 80] width 17 height 17
click at [1310, 109] on link "Copy logging email" at bounding box center [1288, 109] width 161 height 29
